Goal: Task Accomplishment & Management: Use online tool/utility

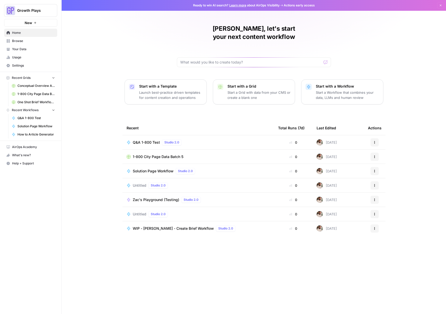
click at [153, 154] on span "1-800 City Page Data Batch 5" at bounding box center [158, 156] width 51 height 5
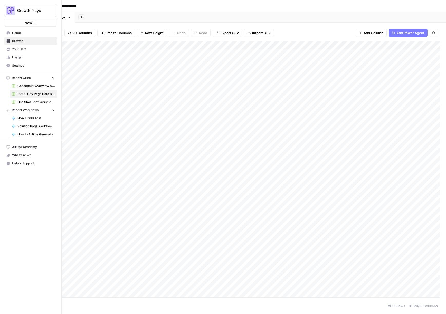
click at [20, 34] on span "Home" at bounding box center [33, 33] width 43 height 5
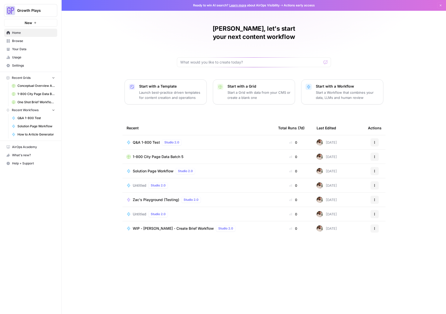
click at [147, 140] on span "Q&A 1-800 Test" at bounding box center [146, 142] width 27 height 5
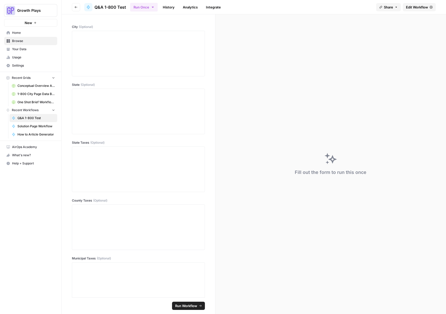
click at [425, 7] on span "Edit Workflow" at bounding box center [417, 7] width 22 height 5
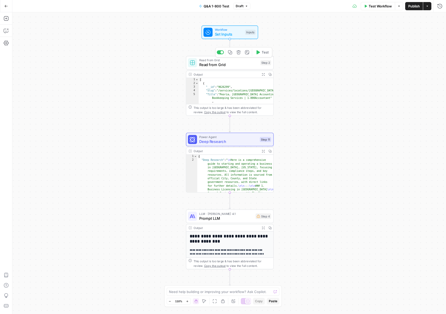
click at [213, 66] on span "Read from Grid" at bounding box center [228, 65] width 59 height 6
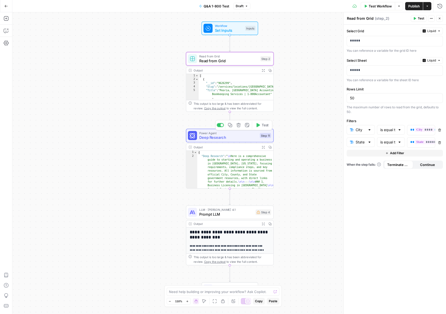
click at [206, 138] on span "Deep Research" at bounding box center [228, 138] width 58 height 6
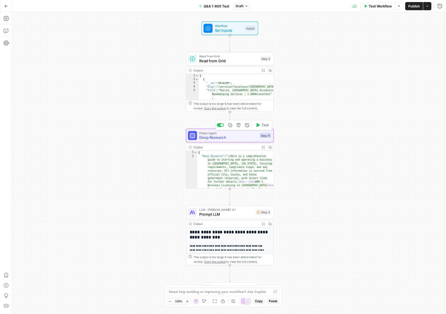
type textarea "Deep Research"
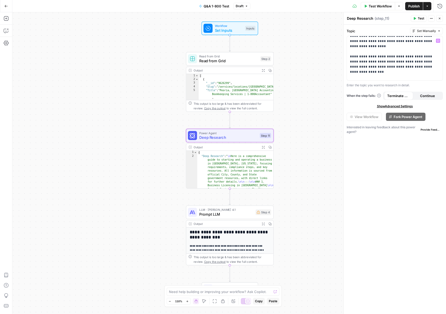
scroll to position [107, 0]
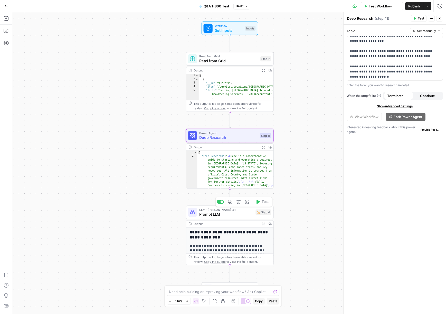
click at [216, 217] on span "Prompt LLM" at bounding box center [226, 215] width 54 height 6
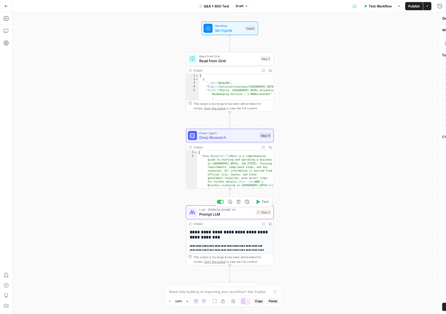
type textarea "Prompt LLM"
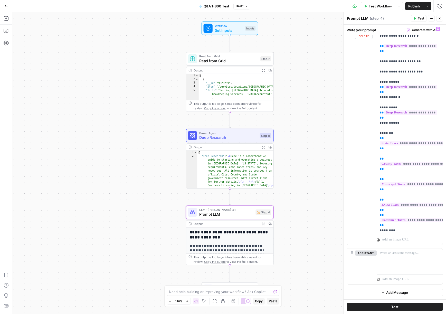
scroll to position [50, 0]
click at [263, 224] on icon "button" at bounding box center [263, 224] width 3 height 3
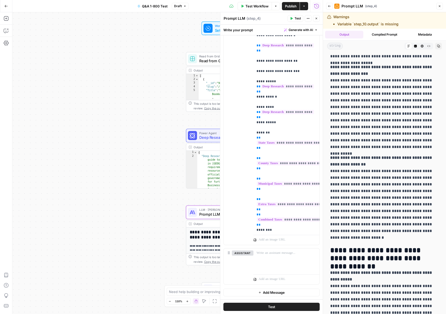
scroll to position [364, 0]
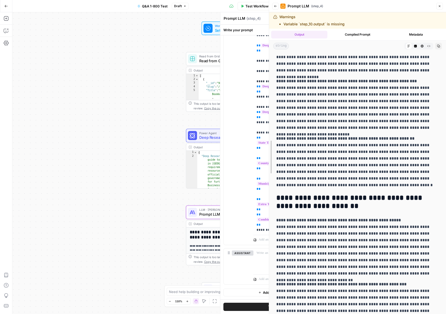
drag, startPoint x: 321, startPoint y: 108, endPoint x: 267, endPoint y: 107, distance: 53.9
click at [267, 107] on div at bounding box center [268, 157] width 5 height 314
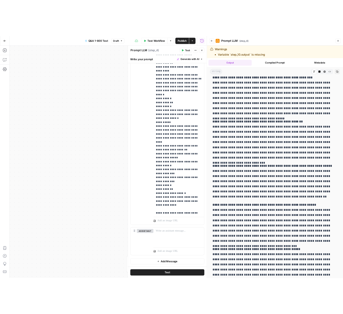
scroll to position [398, 0]
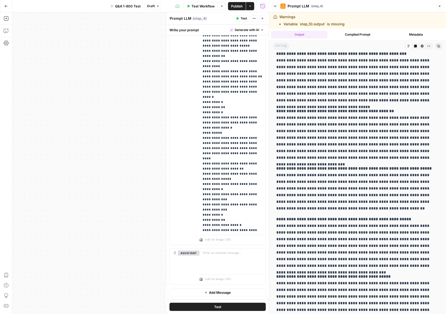
click at [6, 5] on icon "button" at bounding box center [6, 6] width 4 height 4
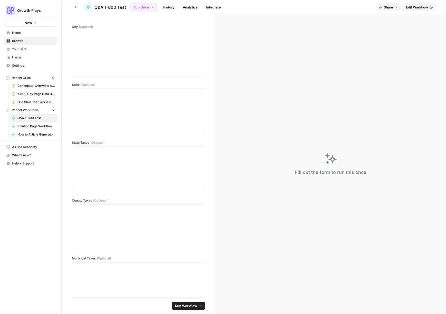
click at [19, 33] on span "Home" at bounding box center [33, 33] width 43 height 5
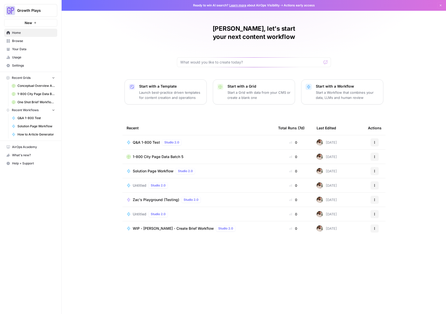
click at [155, 169] on span "Solution Page Workflow" at bounding box center [153, 171] width 41 height 5
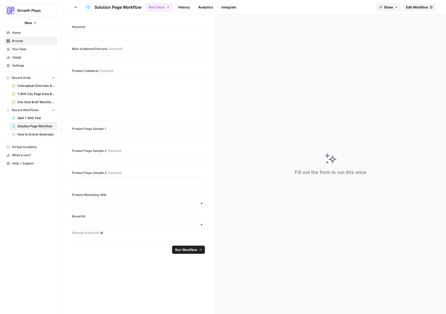
click at [414, 7] on span "Edit Workflow" at bounding box center [417, 7] width 22 height 5
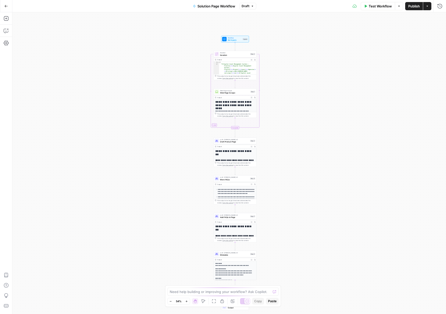
click at [232, 106] on h1 "**********" at bounding box center [235, 104] width 40 height 7
click at [229, 91] on span "Web Page Scrape" at bounding box center [234, 91] width 29 height 2
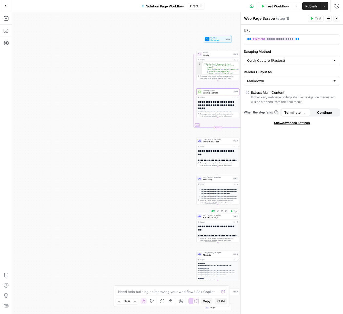
click at [206, 217] on span "Add FAQs to Page" at bounding box center [217, 217] width 29 height 3
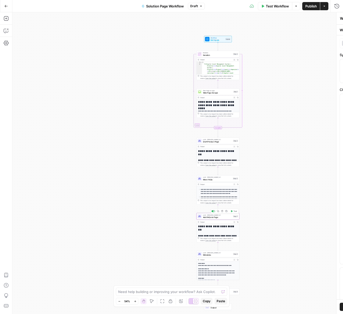
type textarea "Add FAQs to Page"
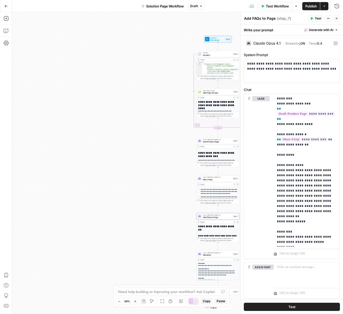
scroll to position [274, 0]
click at [234, 145] on button "Expand Output" at bounding box center [234, 146] width 3 height 3
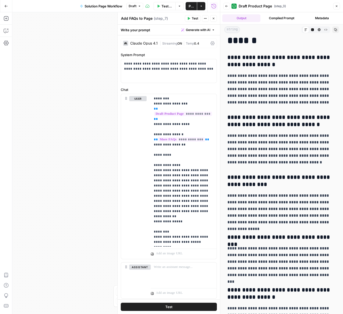
scroll to position [2464, 0]
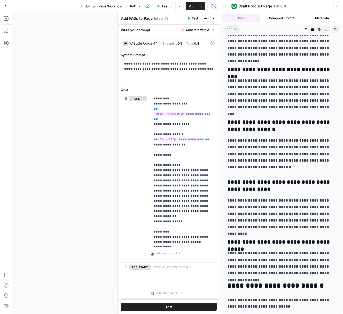
click at [337, 6] on icon "button" at bounding box center [337, 6] width 2 height 2
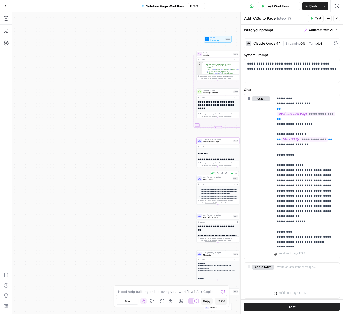
click at [210, 180] on span "More FAQs" at bounding box center [217, 180] width 29 height 3
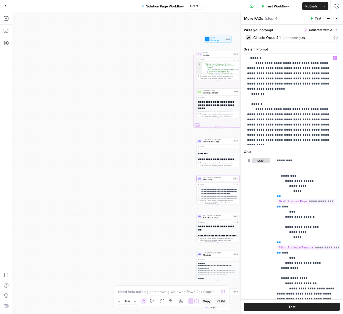
scroll to position [5, 0]
click at [212, 218] on span "Add FAQs to Page" at bounding box center [217, 217] width 29 height 3
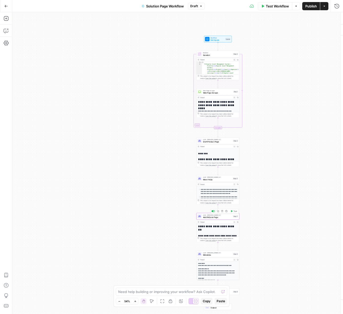
type textarea "Add FAQs to Page"
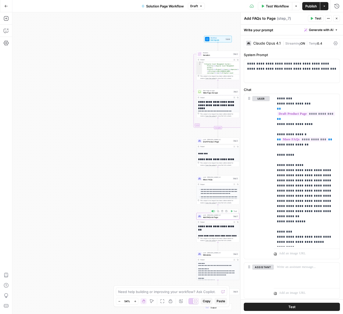
scroll to position [14, 0]
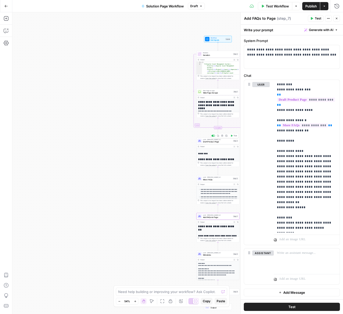
click at [210, 142] on span "Draft Product Page" at bounding box center [217, 142] width 29 height 3
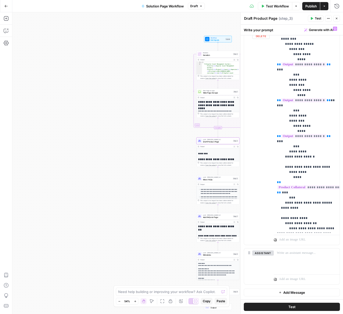
scroll to position [0, 0]
